Goal: Task Accomplishment & Management: Use online tool/utility

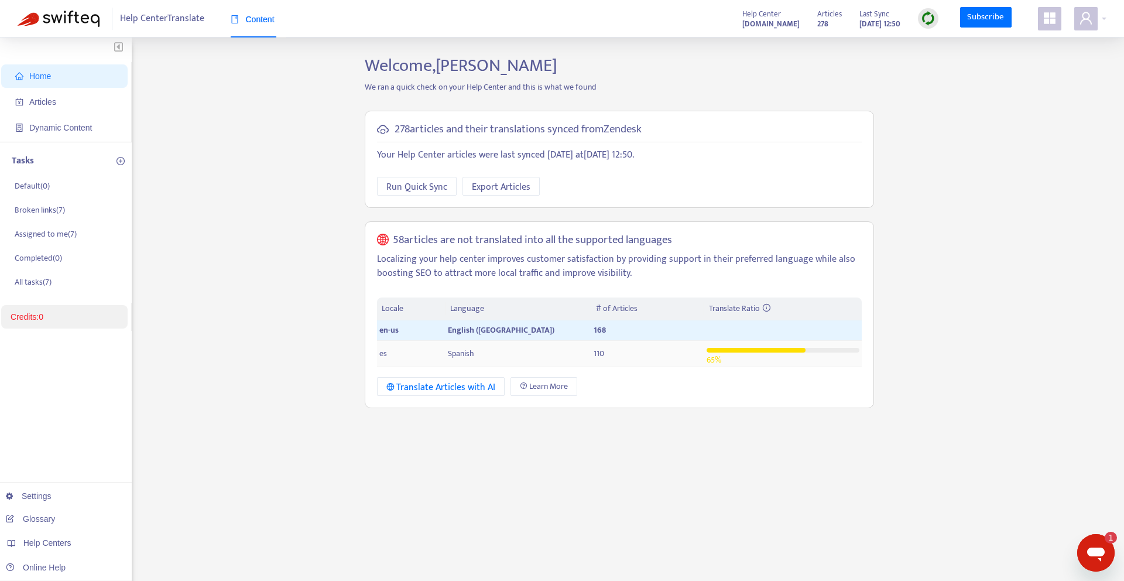
click at [526, 360] on td "Spanish" at bounding box center [518, 354] width 145 height 26
click at [40, 213] on p "Broken links ( 7 )" at bounding box center [40, 210] width 50 height 12
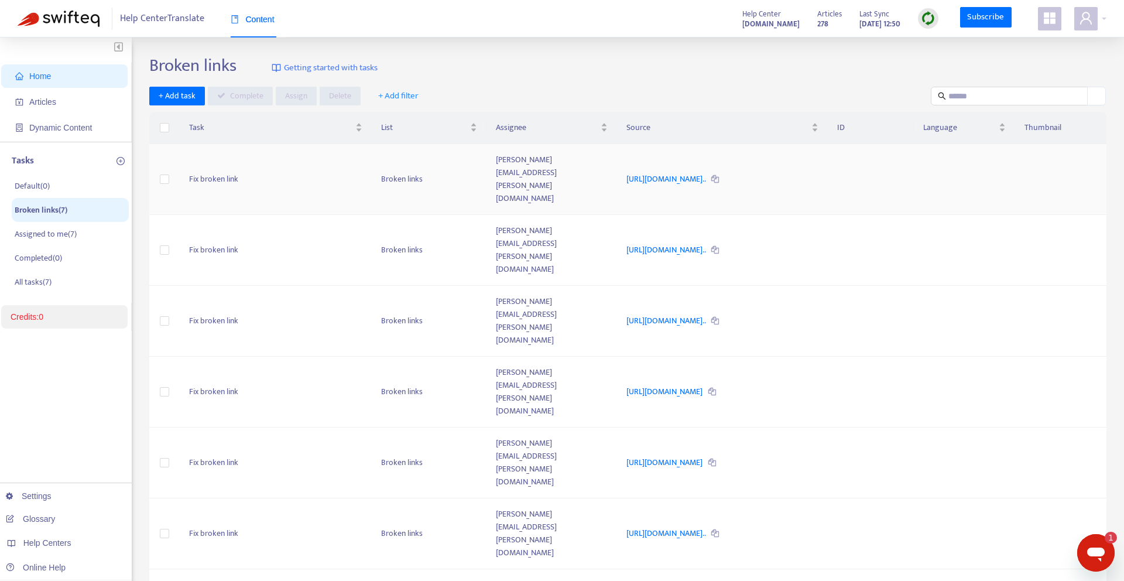
click at [711, 176] on icon at bounding box center [715, 180] width 8 height 8
click at [705, 172] on link "[URL][DOMAIN_NAME].." at bounding box center [666, 178] width 81 height 13
click at [32, 111] on span "Articles" at bounding box center [66, 101] width 103 height 23
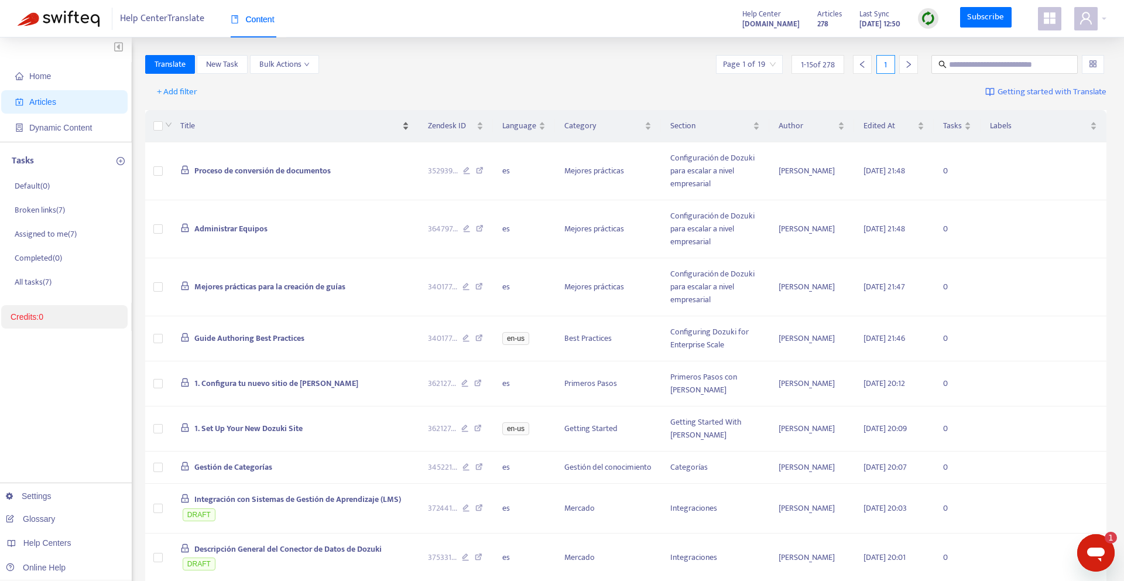
click at [399, 121] on span "Title" at bounding box center [290, 125] width 220 height 13
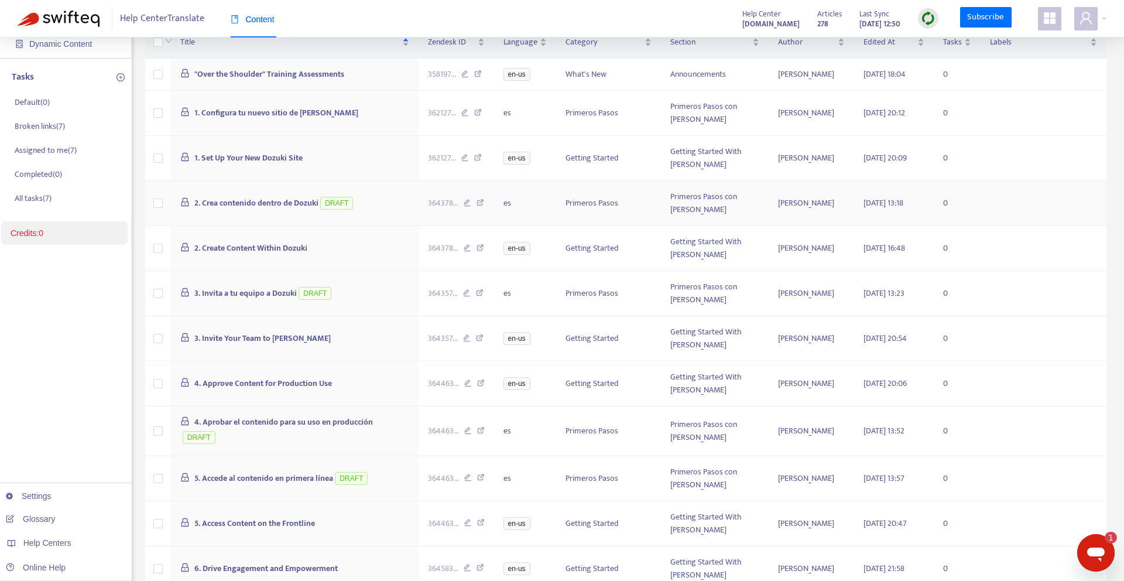
scroll to position [85, 0]
click at [262, 198] on span "2. Crea contenido dentro de Dozuki" at bounding box center [256, 200] width 124 height 13
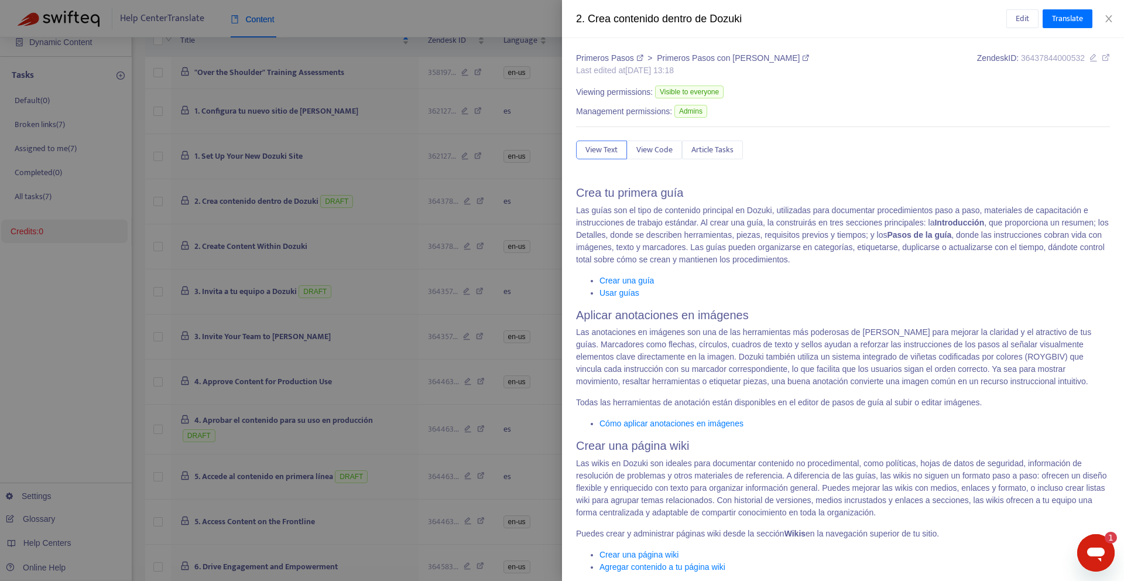
scroll to position [213, 0]
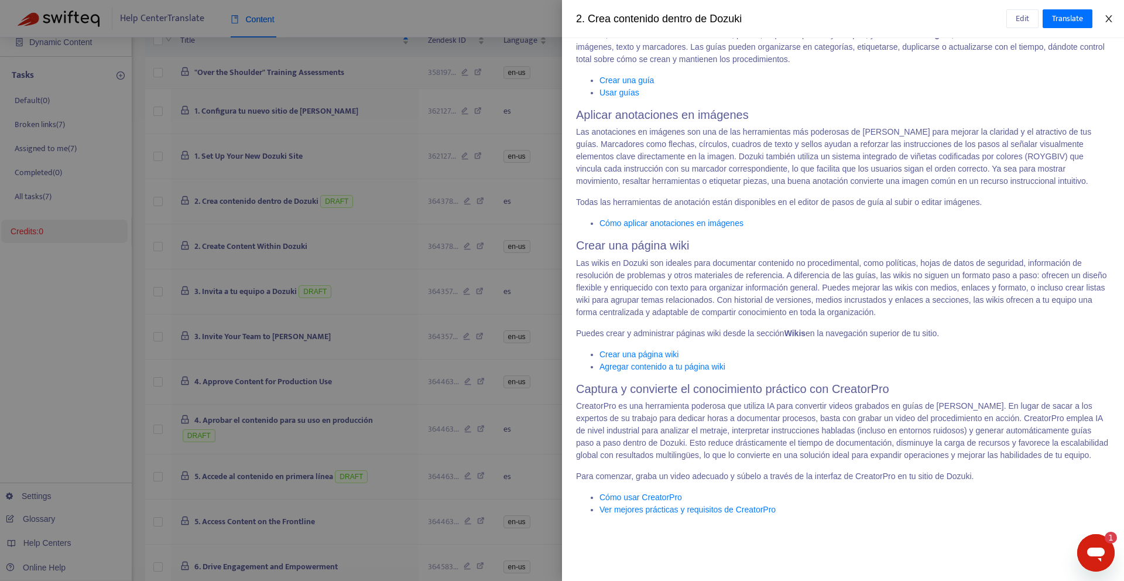
drag, startPoint x: 1115, startPoint y: 19, endPoint x: 1003, endPoint y: 65, distance: 121.0
click at [1115, 19] on button "Close" at bounding box center [1109, 18] width 16 height 11
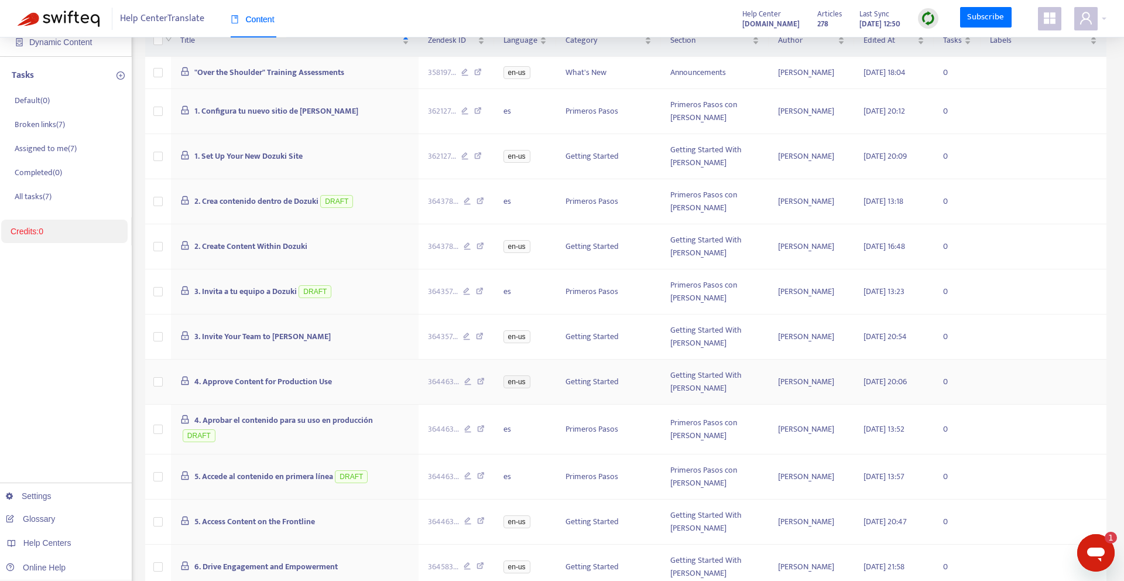
scroll to position [290, 0]
